Goal: Navigation & Orientation: Find specific page/section

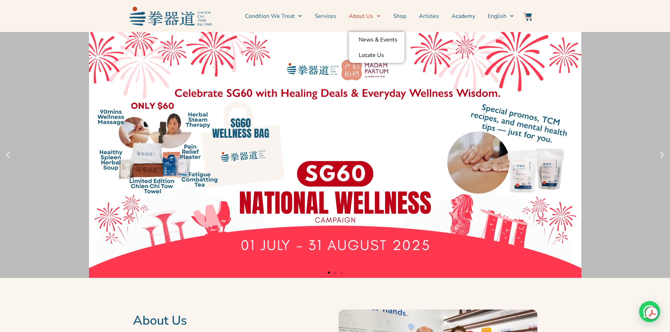
click at [377, 10] on link "About Us" at bounding box center [365, 16] width 32 height 18
click at [367, 17] on link "About Us" at bounding box center [365, 16] width 32 height 18
click at [368, 35] on link "News & Events" at bounding box center [377, 39] width 56 height 15
click at [630, 256] on link "1 / 3" at bounding box center [335, 155] width 670 height 246
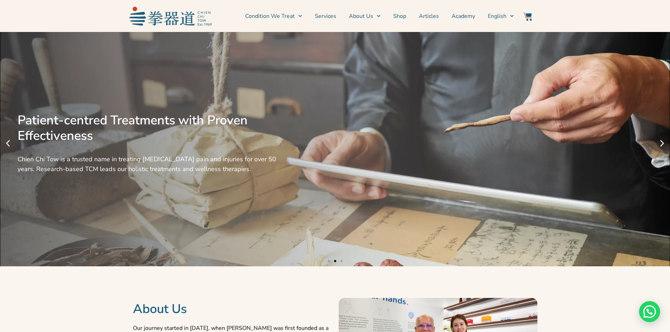
scroll to position [3, 0]
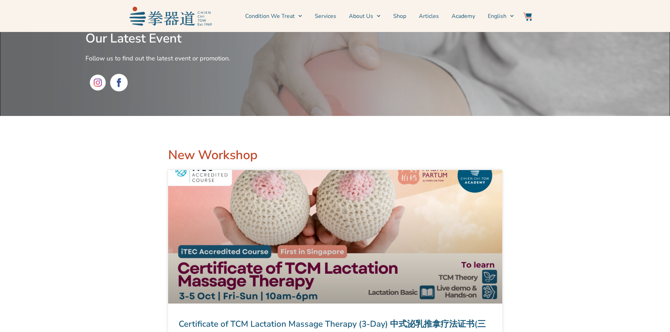
drag, startPoint x: 670, startPoint y: 57, endPoint x: 675, endPoint y: 71, distance: 15.4
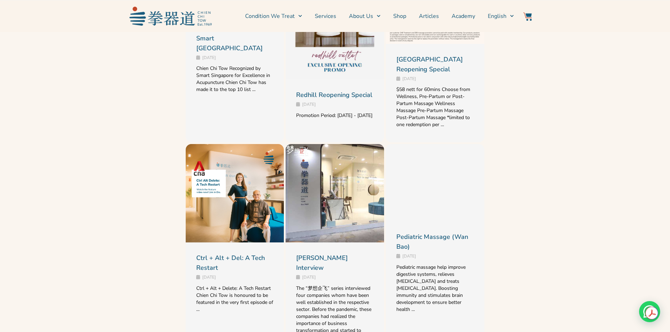
scroll to position [1000, 0]
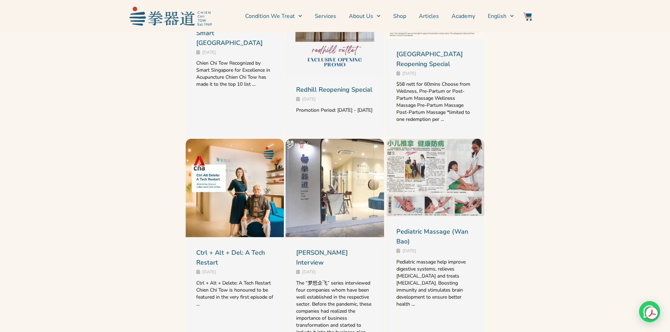
drag, startPoint x: 675, startPoint y: 53, endPoint x: 675, endPoint y: 242, distance: 188.9
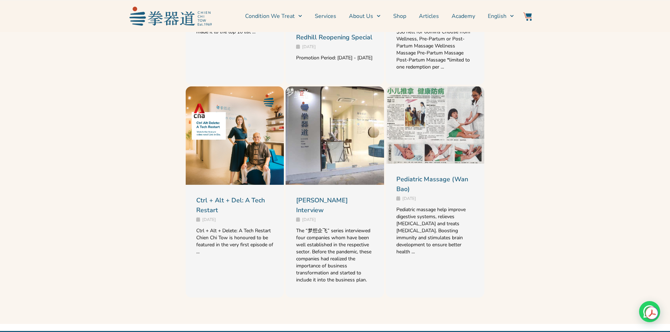
scroll to position [1071, 0]
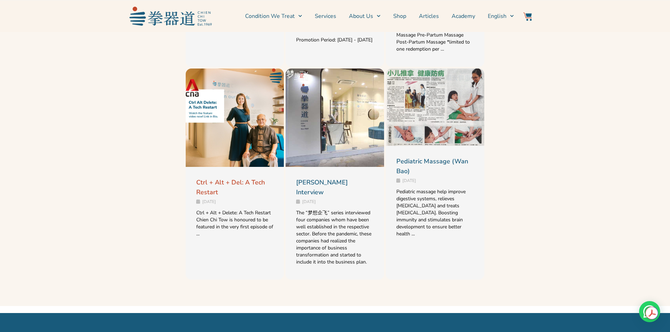
click at [231, 197] on link "Ctrl + Alt + Del: A Tech Restart" at bounding box center [230, 187] width 69 height 18
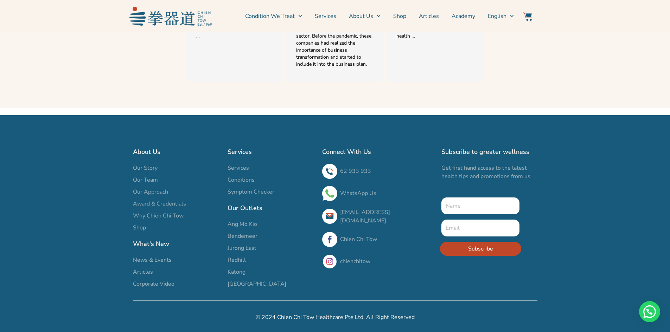
scroll to position [1282, 0]
click at [148, 167] on span "Our Story" at bounding box center [145, 168] width 25 height 8
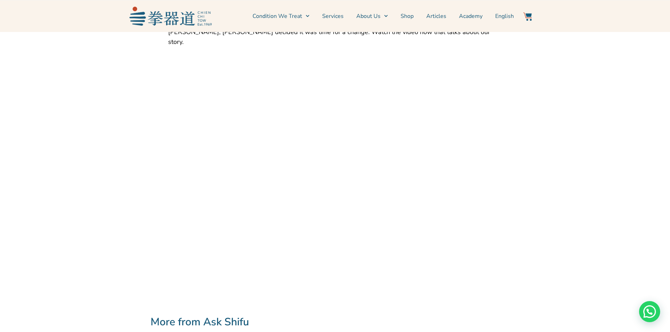
scroll to position [555, 0]
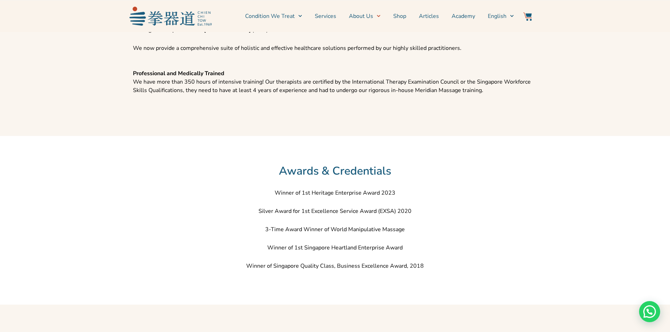
scroll to position [1298, 0]
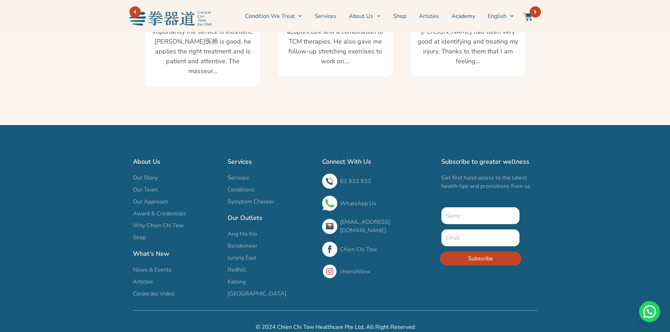
click at [150, 186] on span "Our Team" at bounding box center [145, 190] width 25 height 8
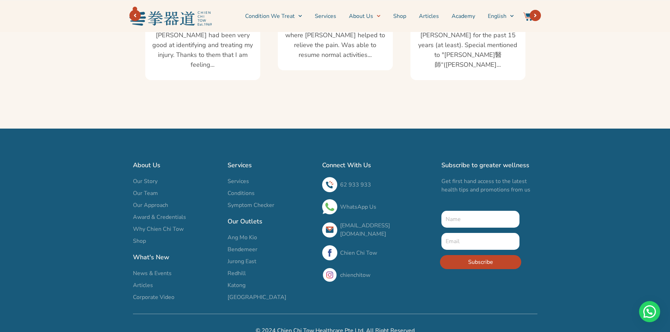
scroll to position [1298, 0]
